Goal: Information Seeking & Learning: Learn about a topic

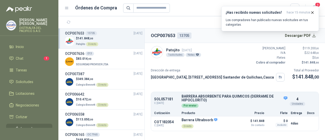
scroll to position [54, 0]
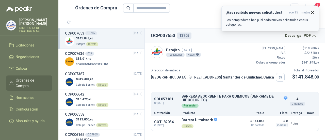
click at [249, 18] on div "¡Has recibido nuevas solicitudes! hace 15 minutos Los compradores han publicado…" at bounding box center [270, 18] width 89 height 16
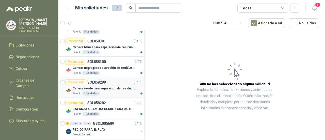
scroll to position [25, 0]
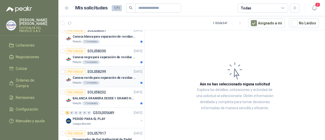
click at [115, 81] on div "Patojito 1 Unidades" at bounding box center [108, 83] width 70 height 4
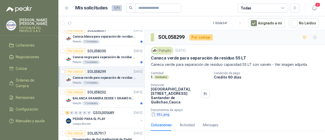
click at [164, 114] on button "55 L.png" at bounding box center [160, 114] width 19 height 5
drag, startPoint x: 213, startPoint y: 58, endPoint x: 255, endPoint y: 57, distance: 42.4
click at [255, 57] on div "Patojito [DATE] Caneca verde para separación de residuo 55 LT Caneca verde para…" at bounding box center [235, 57] width 168 height 21
copy div "Caneca verde para separación de residuo 55 LT"
click at [241, 94] on div "Cantidad 1 Unidades Condición de pago Crédito 60 días Dirección Parque Industri…" at bounding box center [235, 94] width 168 height 46
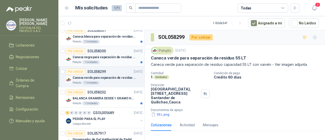
click at [107, 59] on div "Caneca negra para separación de residuo 55 LT" at bounding box center [108, 57] width 70 height 6
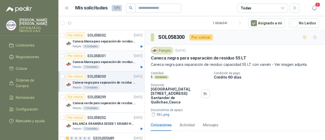
click at [118, 66] on div "Patojito 1 Unidades" at bounding box center [108, 67] width 70 height 4
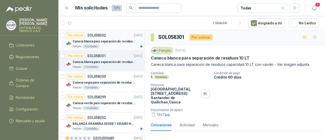
click at [109, 41] on p "Caneca blanca para separación de residuos 121 LT" at bounding box center [104, 41] width 63 height 5
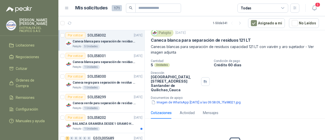
scroll to position [25, 0]
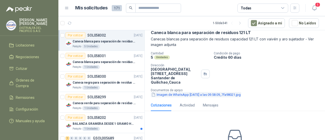
click at [178, 95] on button "Imagen de WhatsApp [DATE] a las 09.58.09_7fa98021.jpg" at bounding box center [196, 94] width 90 height 5
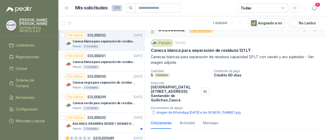
scroll to position [0, 0]
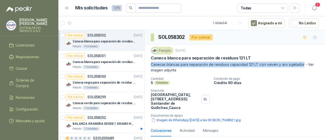
drag, startPoint x: 256, startPoint y: 58, endPoint x: 303, endPoint y: 64, distance: 47.5
click at [303, 64] on div "Patojito [DATE] Caneca blanca para separación de residuos 121 LT Canecas blanca…" at bounding box center [235, 60] width 168 height 26
copy div "Caneca blanca para separación de residuos 121 LT Canecas blancas para separació…"
